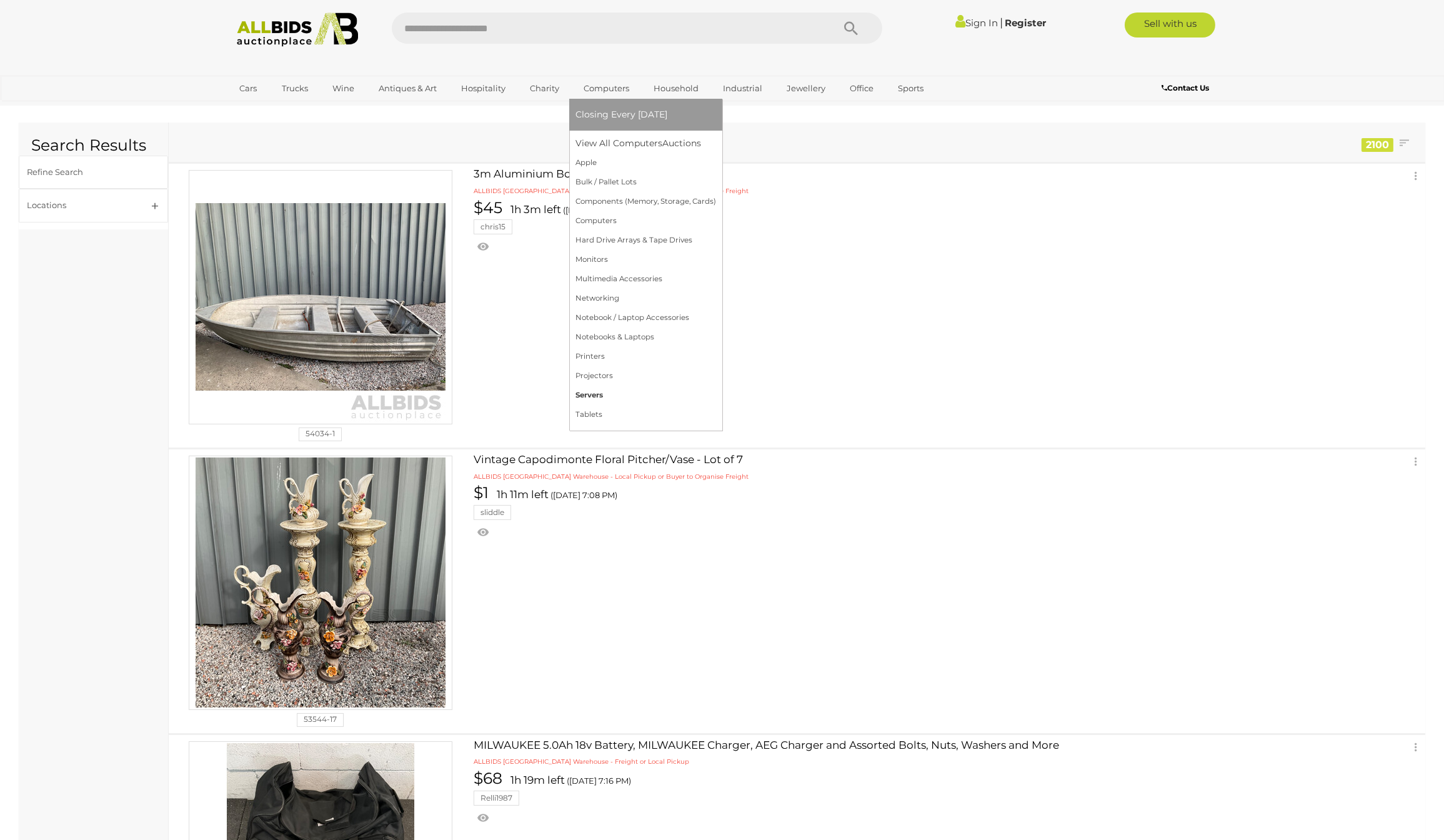
click at [593, 385] on link "Servers" at bounding box center [646, 395] width 140 height 19
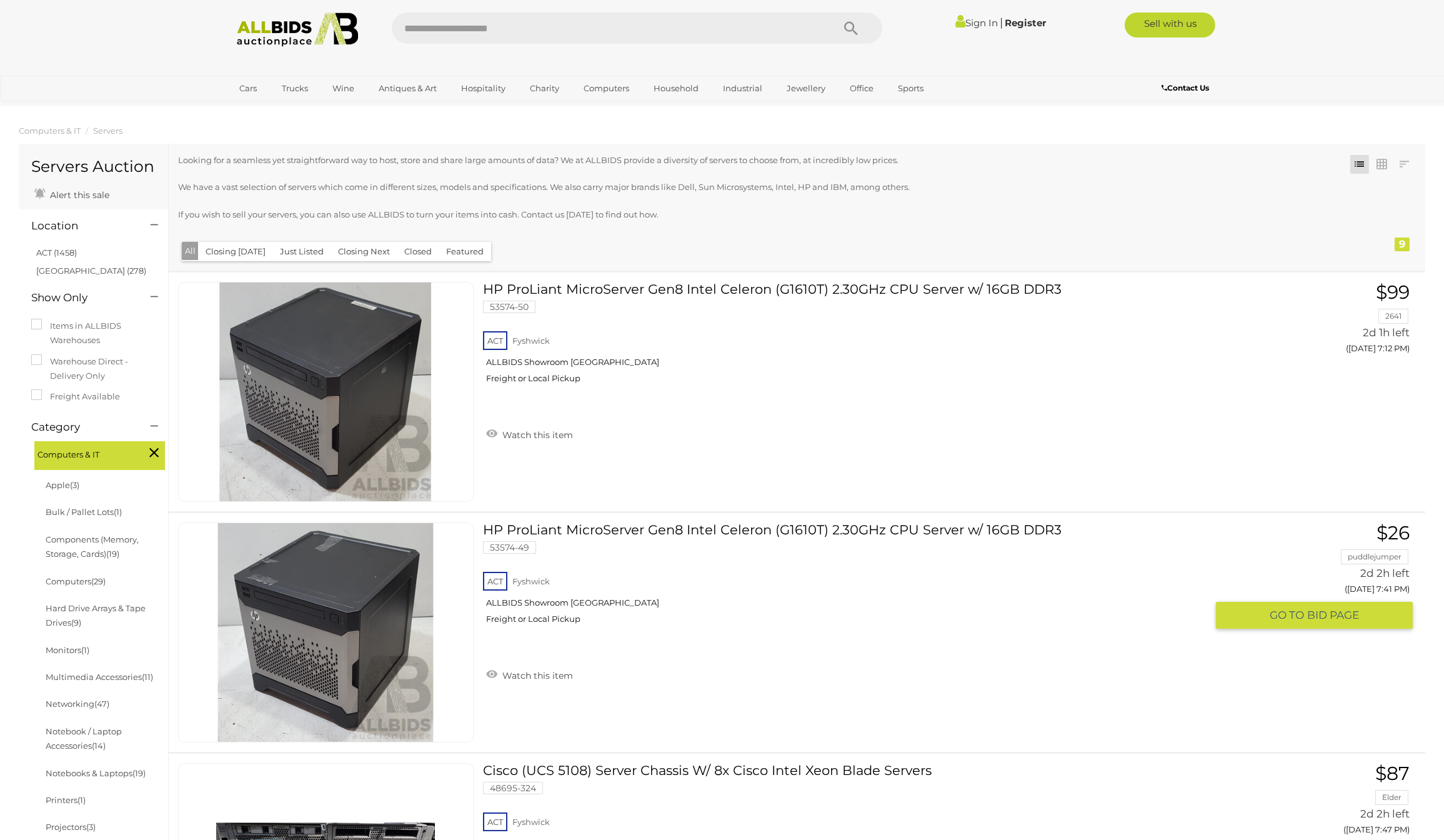
scroll to position [138, 0]
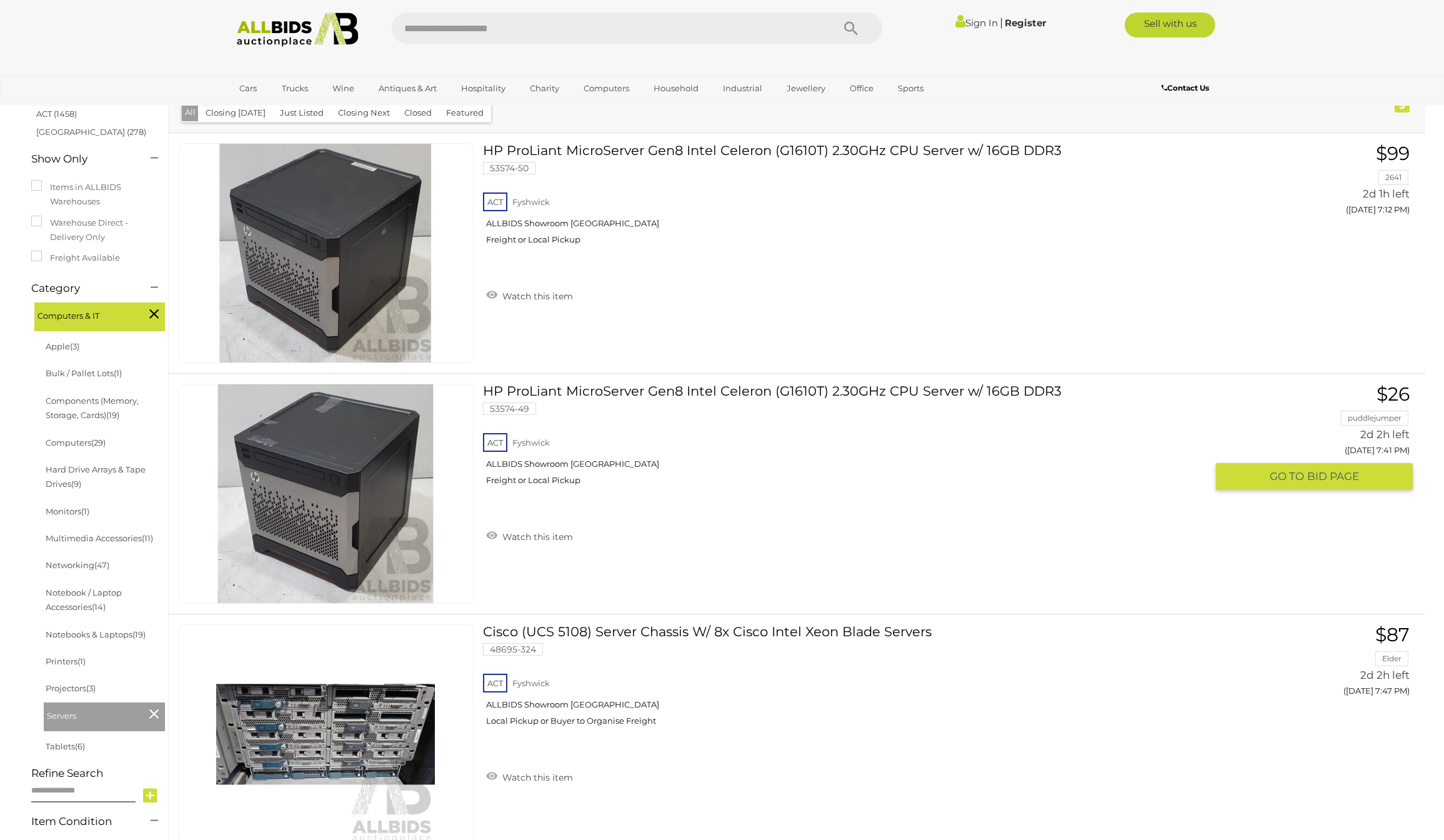
click at [309, 505] on img at bounding box center [325, 494] width 219 height 219
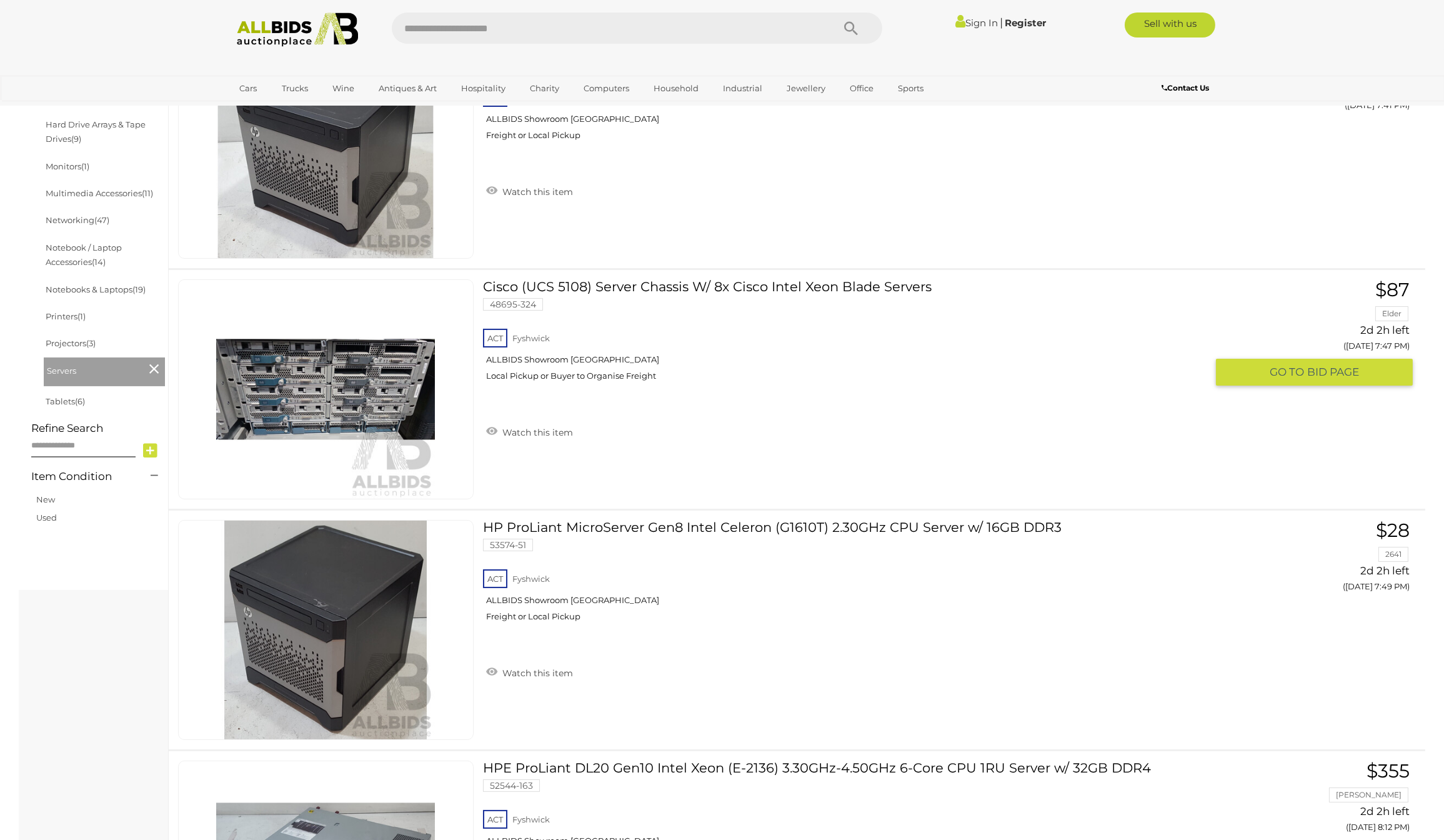
scroll to position [446, 0]
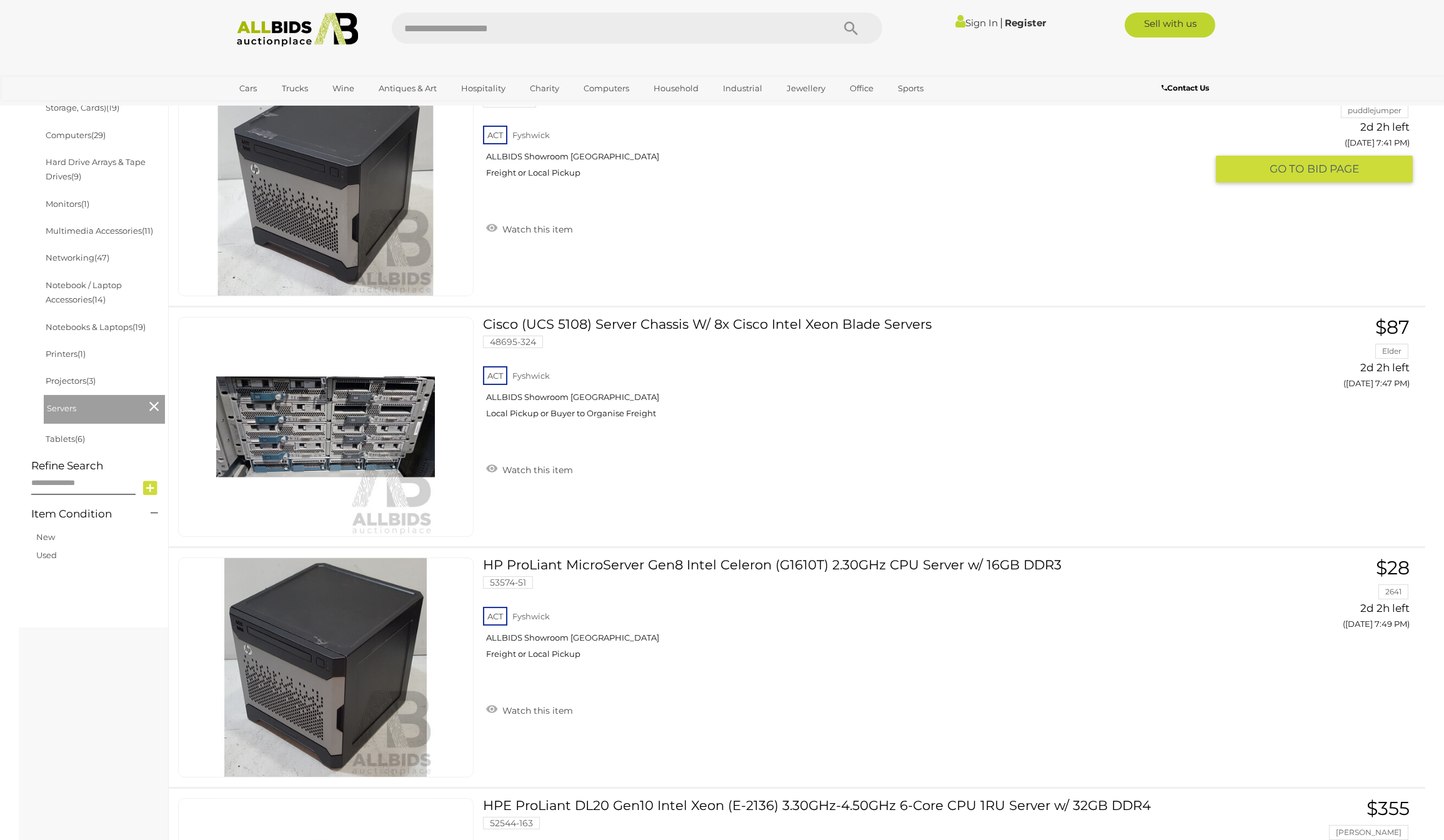
click at [208, 282] on div at bounding box center [325, 186] width 295 height 220
